Goal: Transaction & Acquisition: Purchase product/service

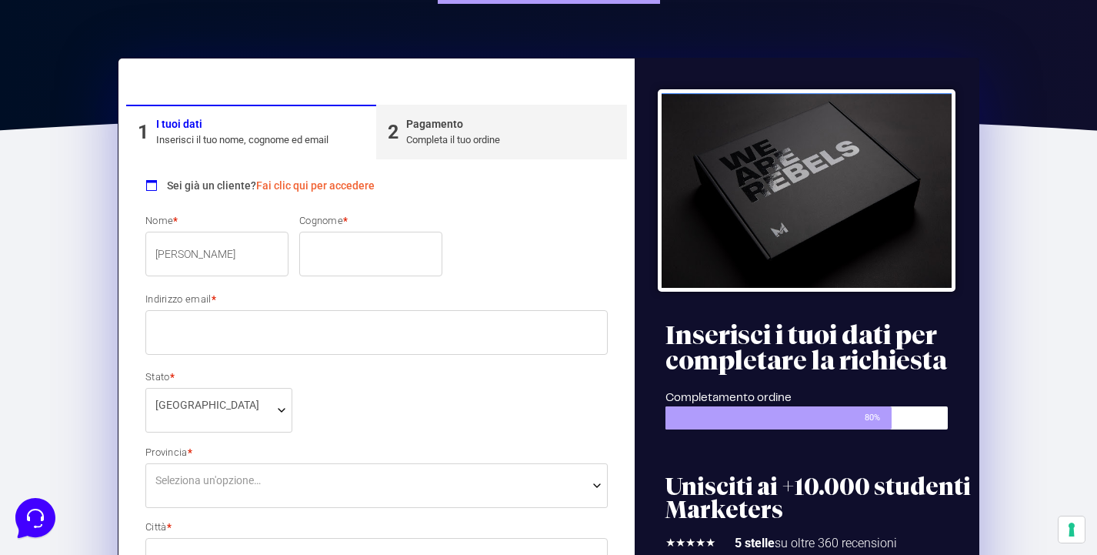
type input "[PERSON_NAME]"
type input "Bonicori"
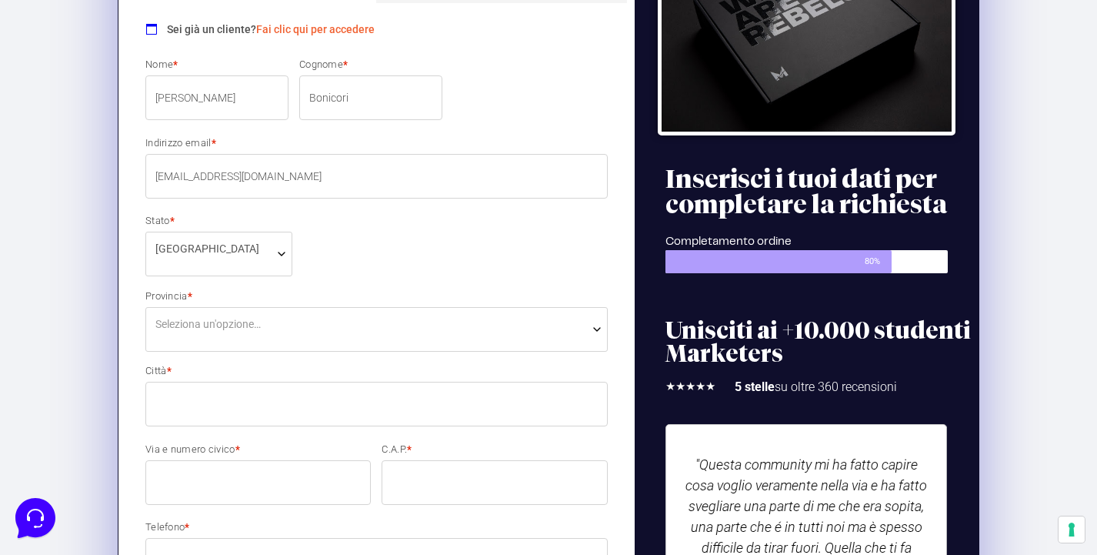
scroll to position [352, 0]
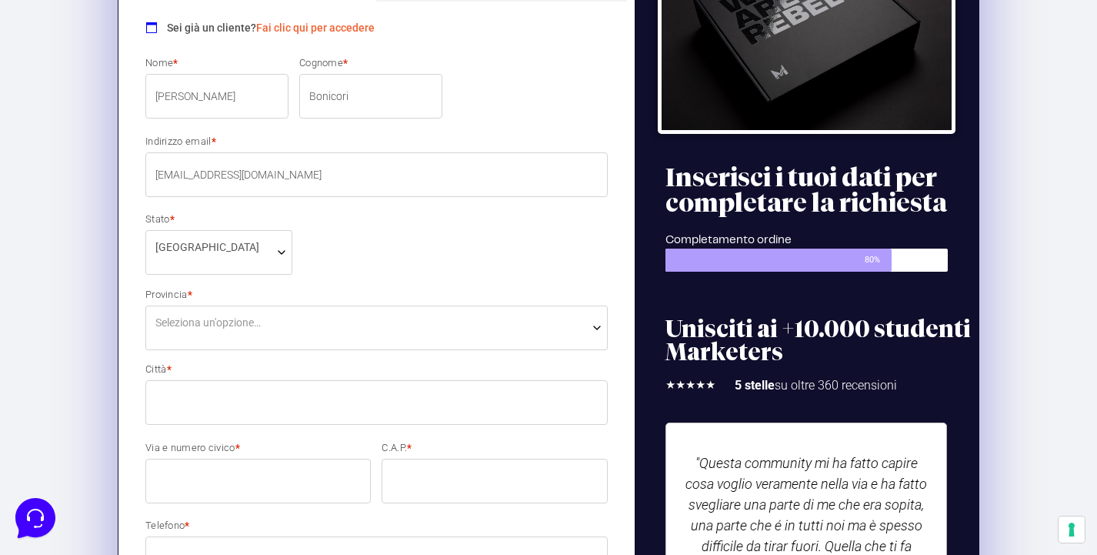
type input "[EMAIL_ADDRESS][DOMAIN_NAME]"
click at [281, 322] on span "Seleziona un'opzione…" at bounding box center [376, 323] width 442 height 16
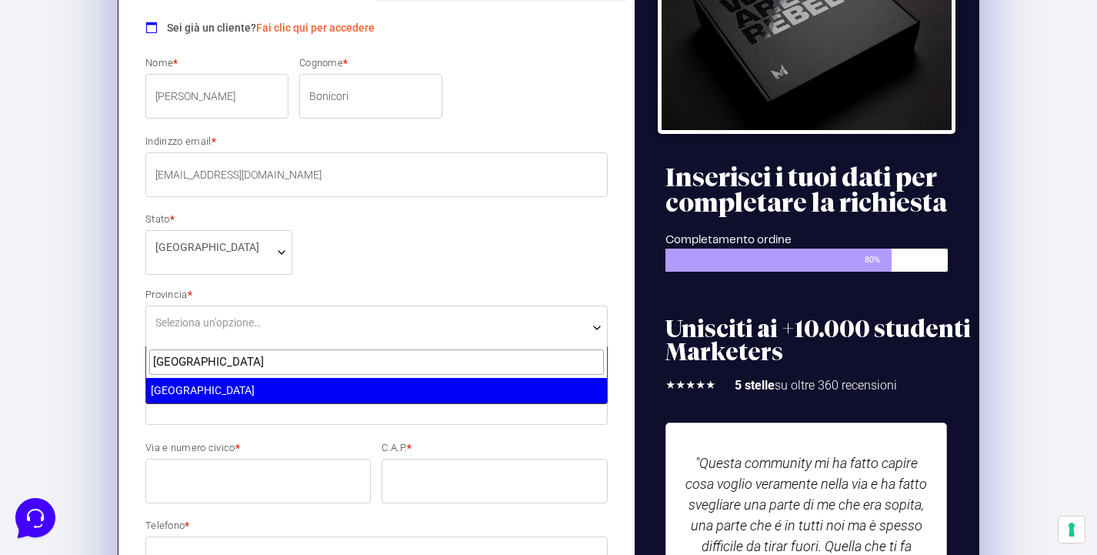
type input "[GEOGRAPHIC_DATA]"
select select "RM"
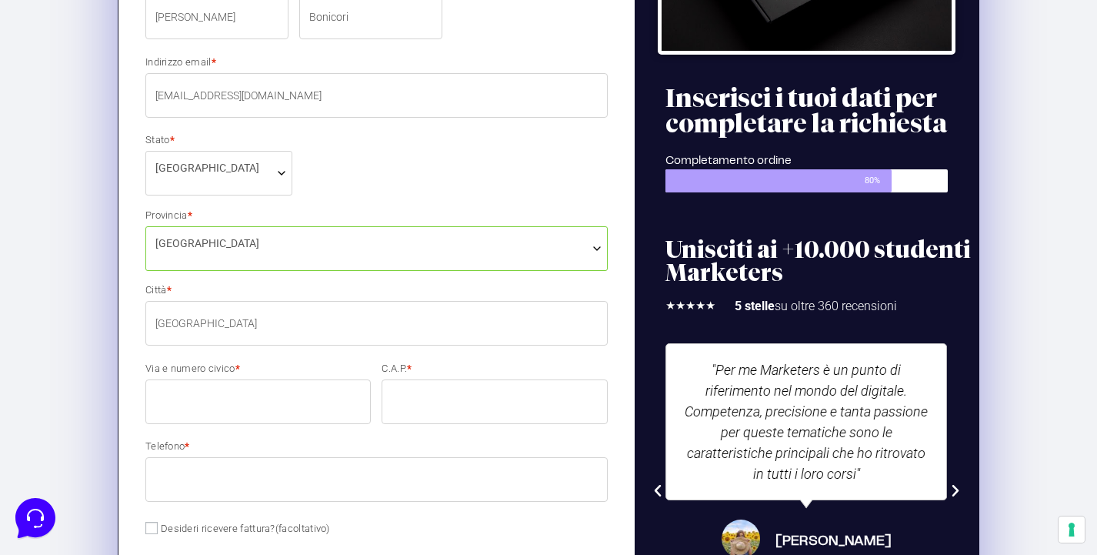
scroll to position [432, 0]
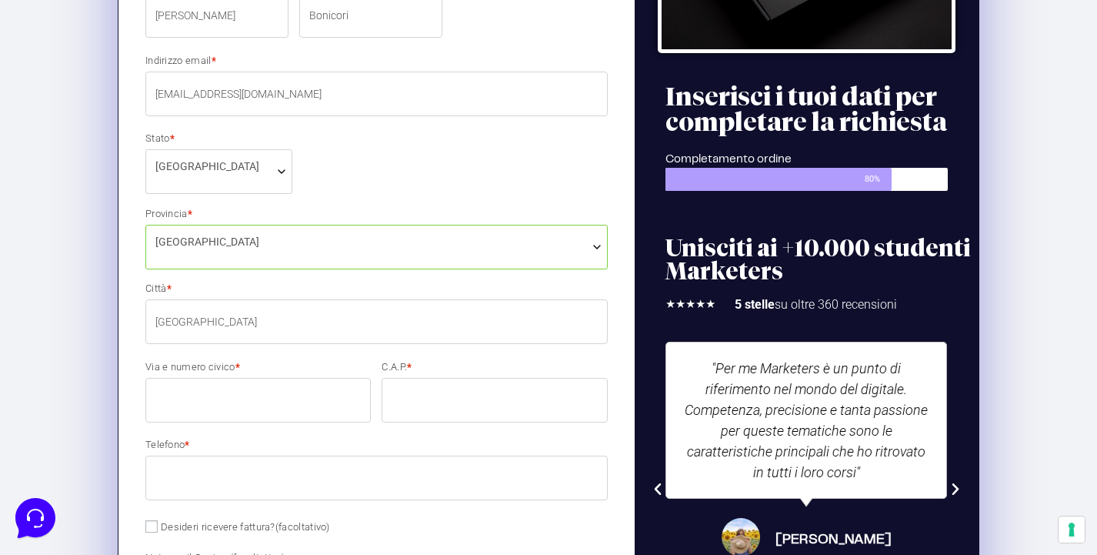
type input "[GEOGRAPHIC_DATA]"
type input "[STREET_ADDRESS][PERSON_NAME]"
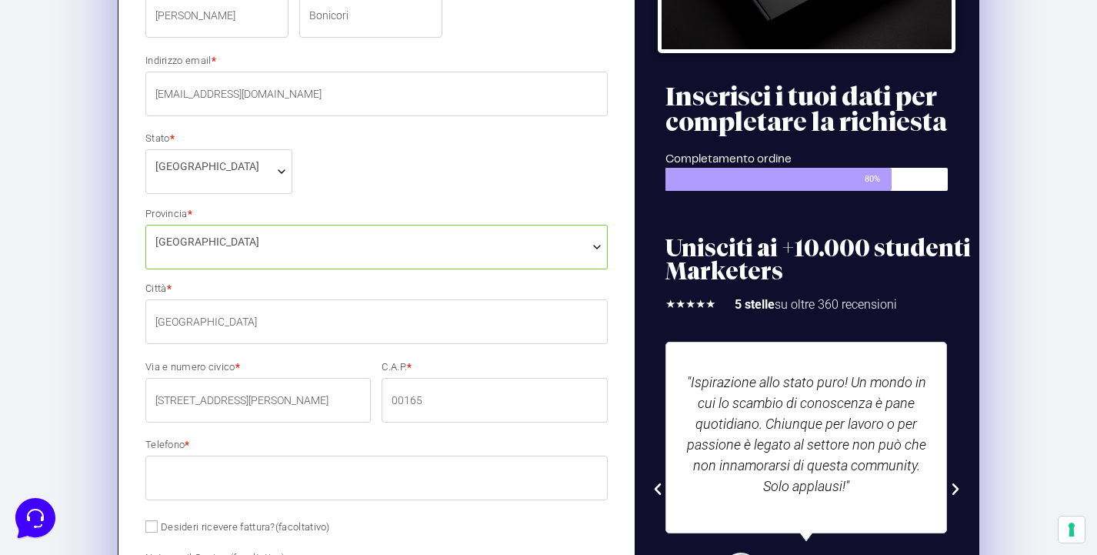
type input "00165"
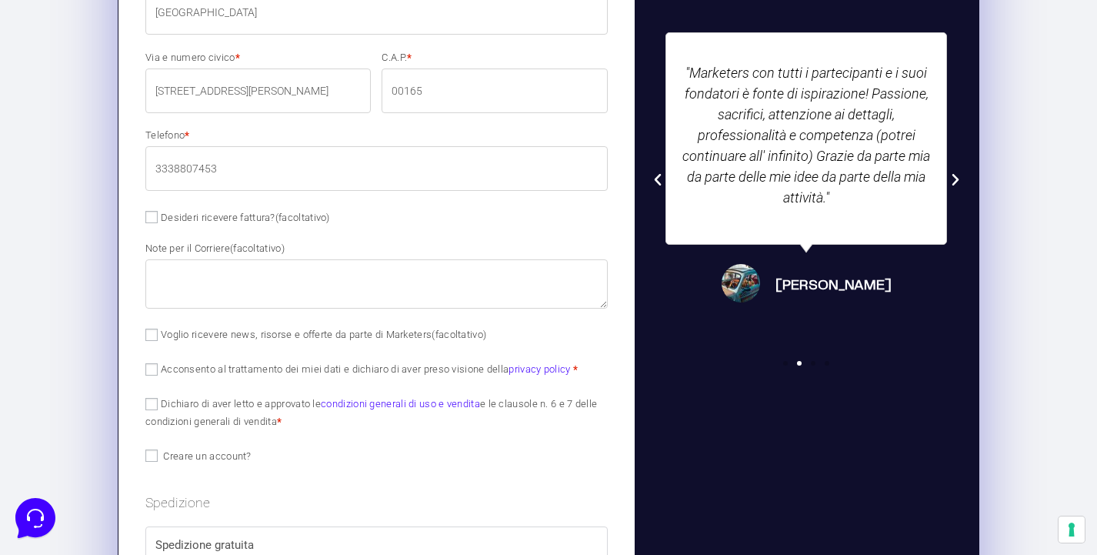
scroll to position [742, 0]
type input "3338807453"
click at [180, 294] on textarea "Note per il Corriere (facoltativo)" at bounding box center [376, 283] width 462 height 49
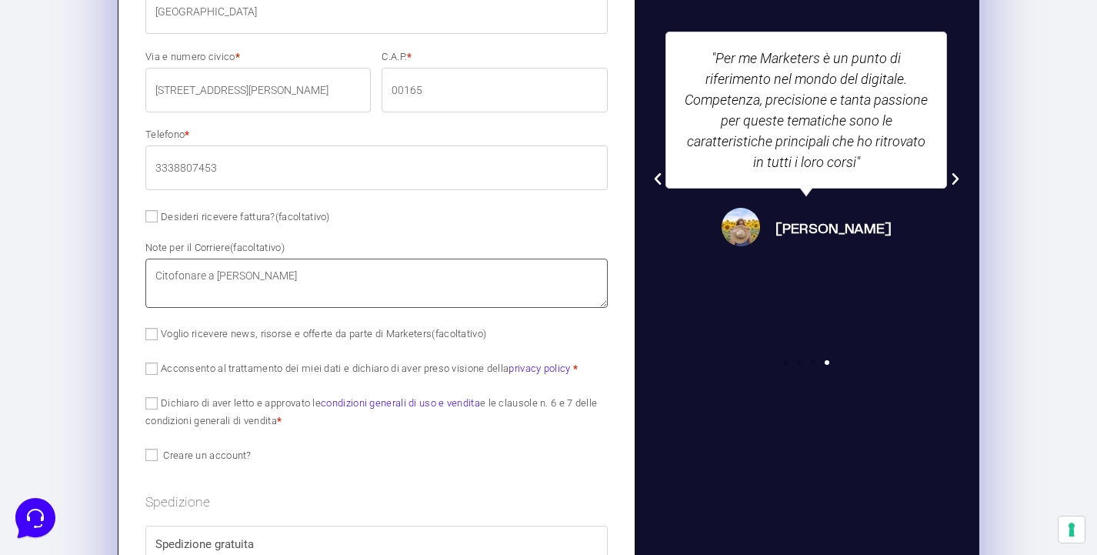
type textarea "Citofonare a [PERSON_NAME]"
click at [160, 369] on label "Acconsento al trattamento dei miei dati e dichiaro di aver preso visione della …" at bounding box center [361, 368] width 432 height 12
click at [158, 369] on input "Acconsento al trattamento dei miei dati e dichiaro di aver preso visione della …" at bounding box center [151, 368] width 12 height 12
checkbox input "true"
click at [153, 417] on label "Dichiaro di aver letto e approvato le condizioni generali di uso e vendita e le…" at bounding box center [371, 411] width 452 height 29
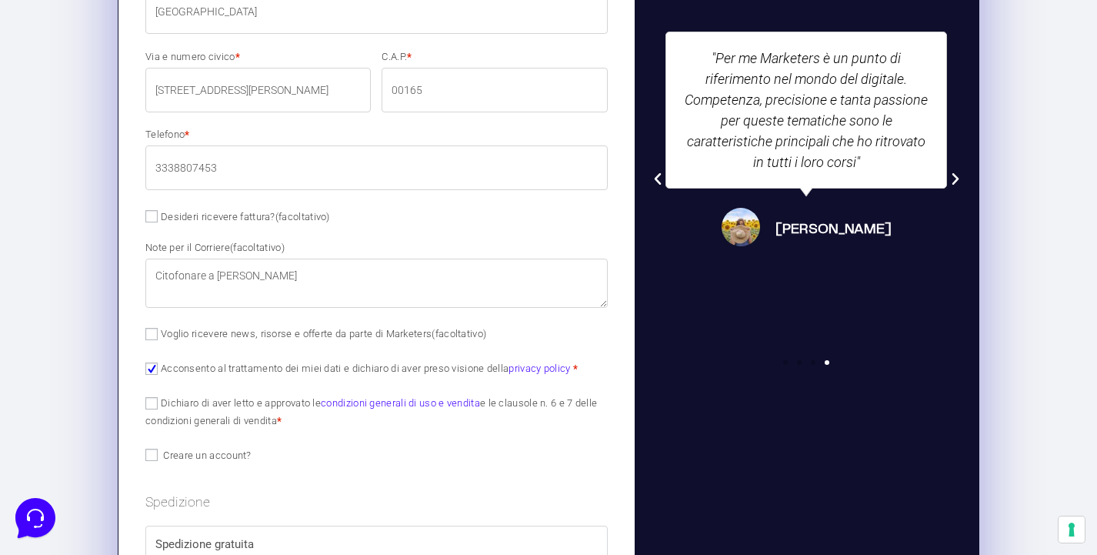
click at [153, 409] on input "Dichiaro di aver letto e approvato le condizioni generali di uso e vendita e le…" at bounding box center [151, 403] width 12 height 12
checkbox input "true"
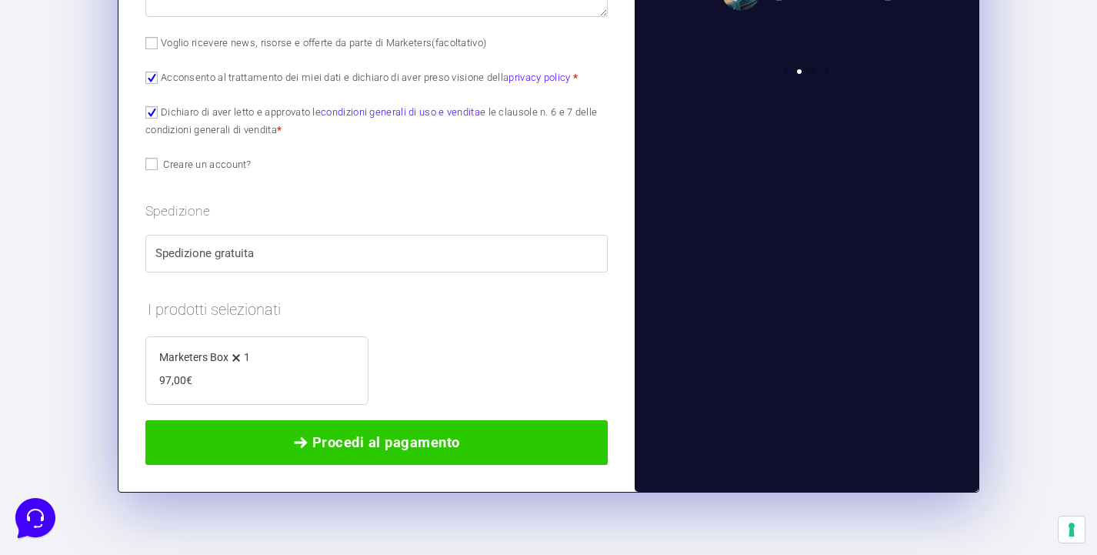
scroll to position [1031, 0]
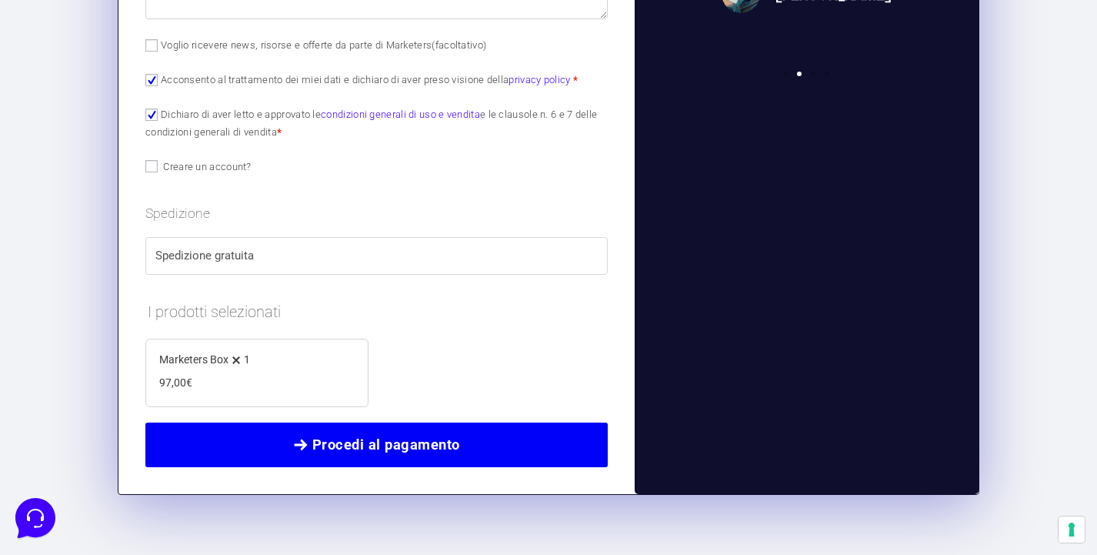
click at [397, 434] on span "Procedi al pagamento" at bounding box center [386, 445] width 148 height 22
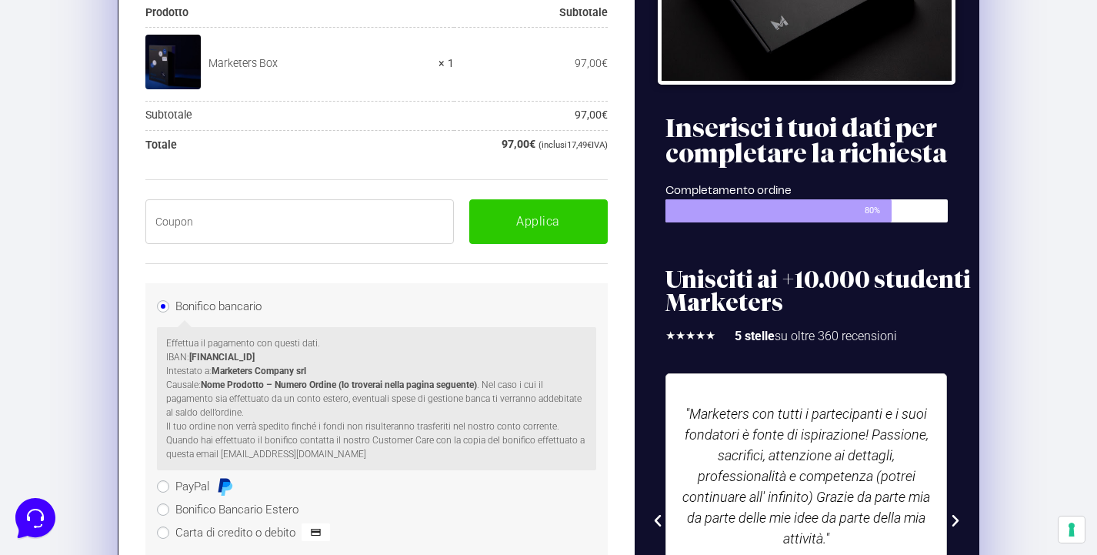
scroll to position [395, 0]
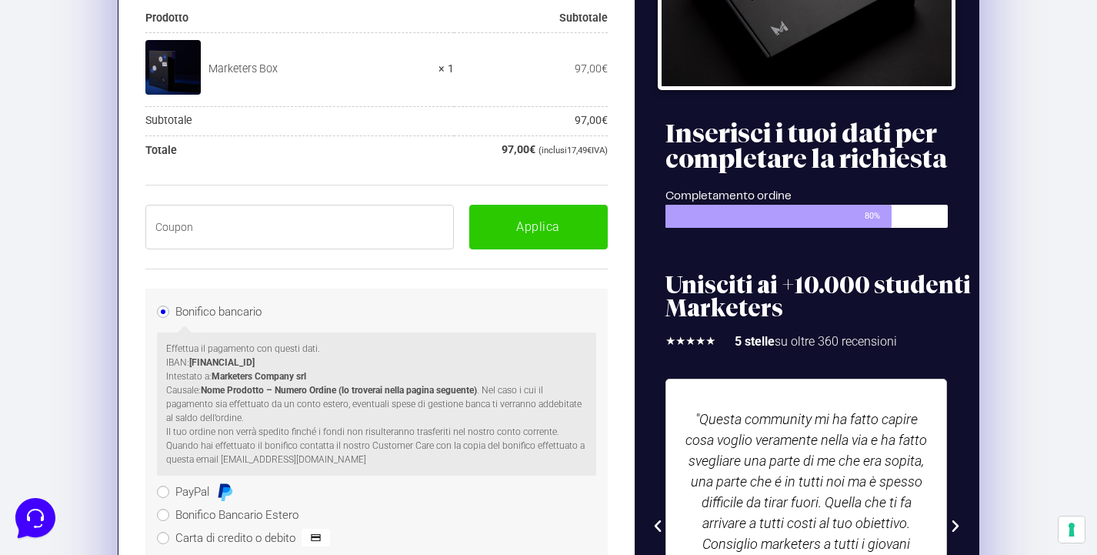
click at [349, 220] on input "text" at bounding box center [299, 227] width 309 height 45
type input "BOXPRO100OFF"
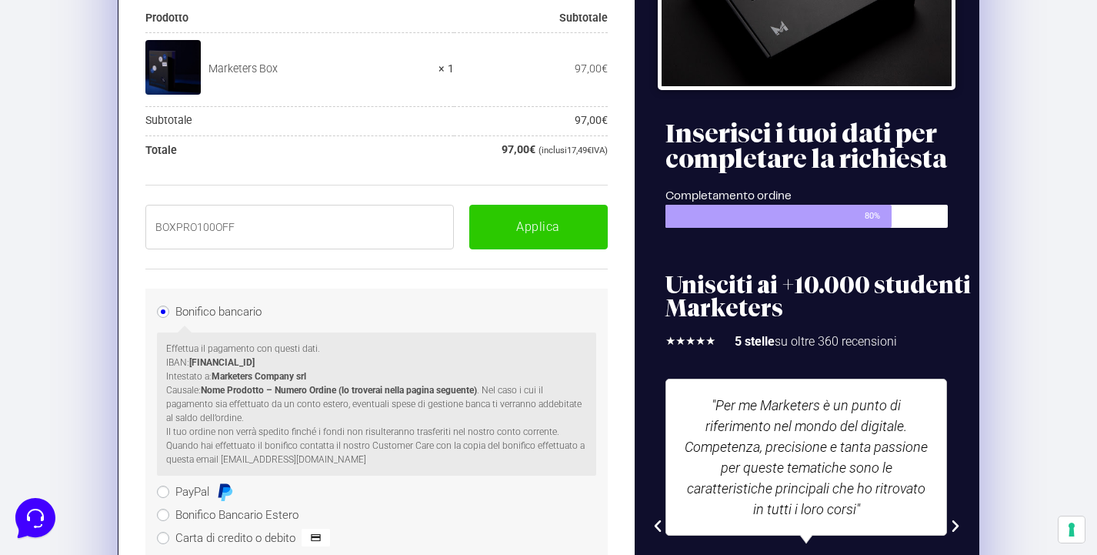
click at [525, 257] on div "BOXPRO100OFF Applica" at bounding box center [376, 227] width 462 height 85
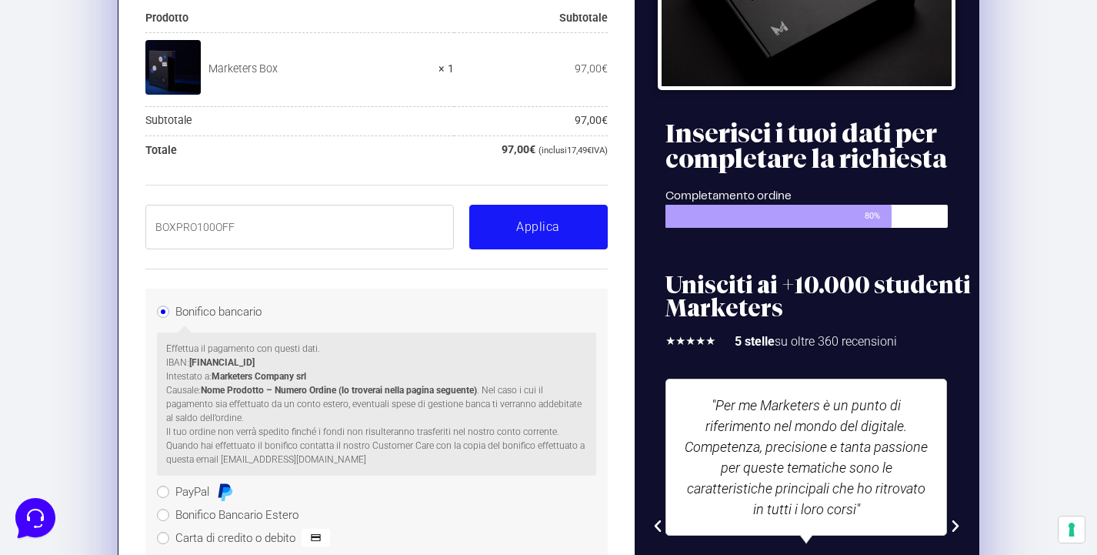
click at [509, 228] on button "Applica" at bounding box center [538, 227] width 138 height 45
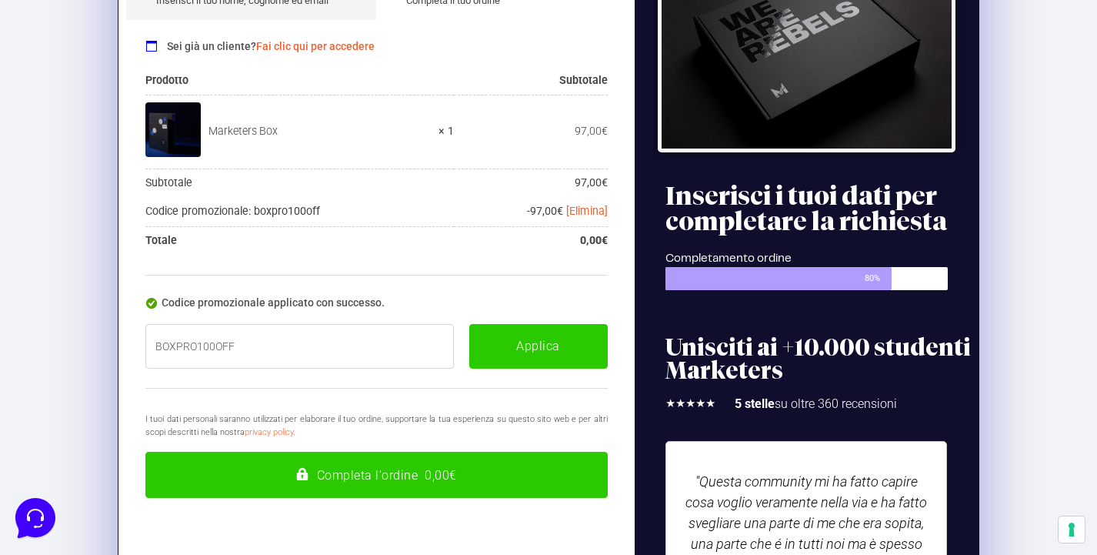
scroll to position [382, 0]
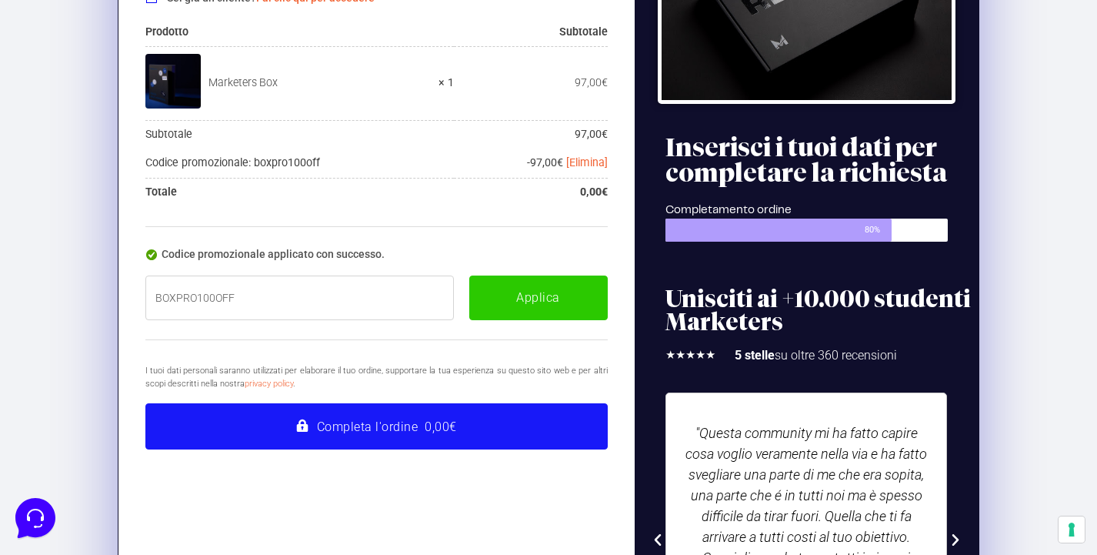
click at [358, 420] on button "Completa l'ordine 0,00€" at bounding box center [376, 426] width 462 height 46
